Goal: Check status: Check status

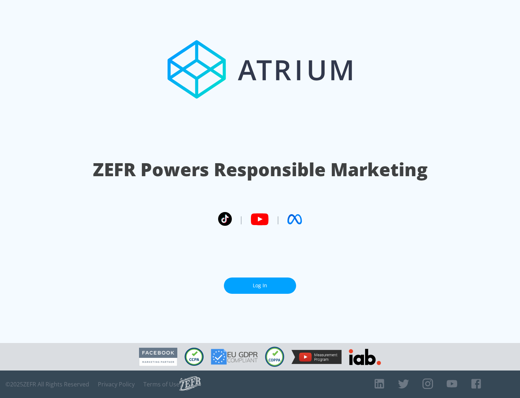
click at [260, 285] on link "Log In" at bounding box center [260, 285] width 72 height 16
